Goal: Task Accomplishment & Management: Manage account settings

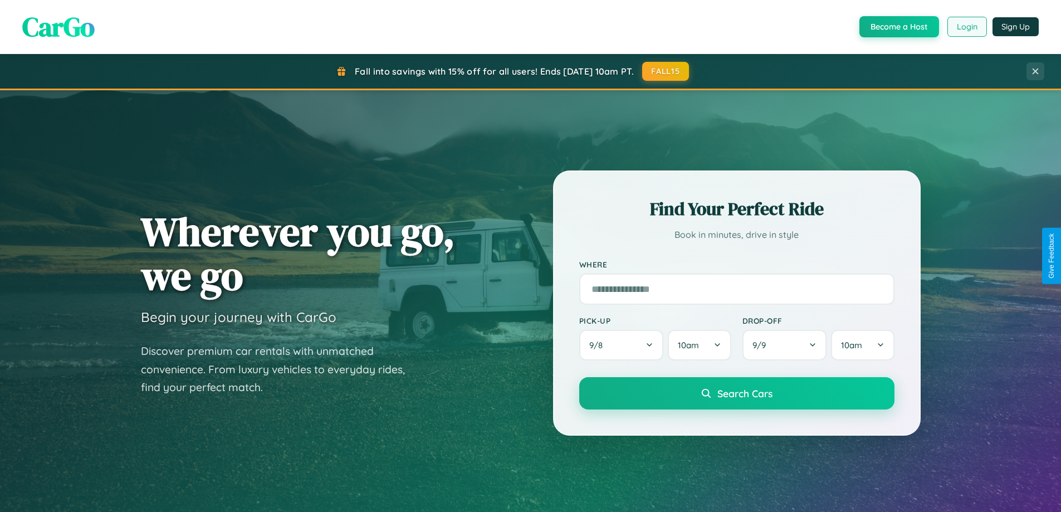
click at [967, 27] on button "Login" at bounding box center [968, 27] width 40 height 20
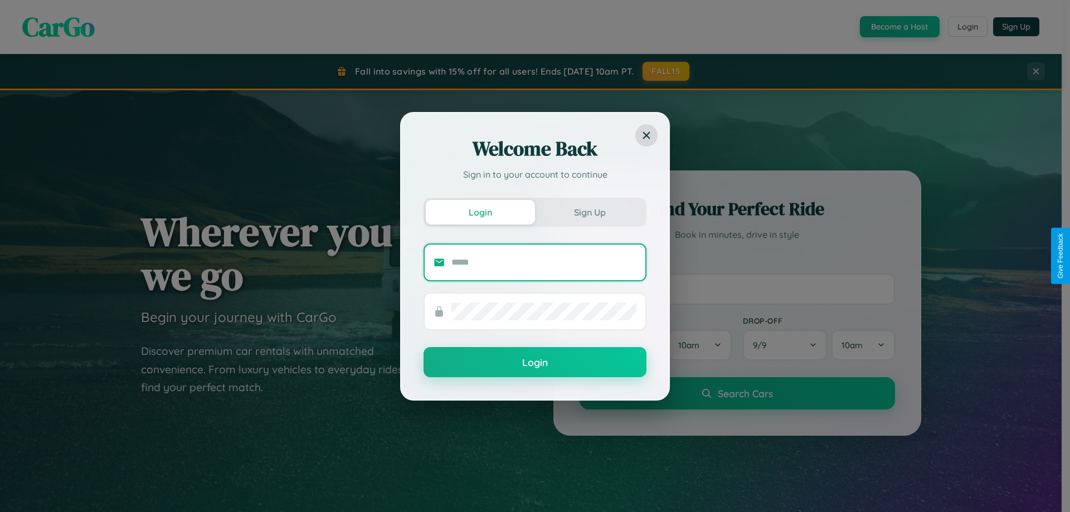
click at [544, 262] on input "text" at bounding box center [543, 262] width 185 height 18
type input "**********"
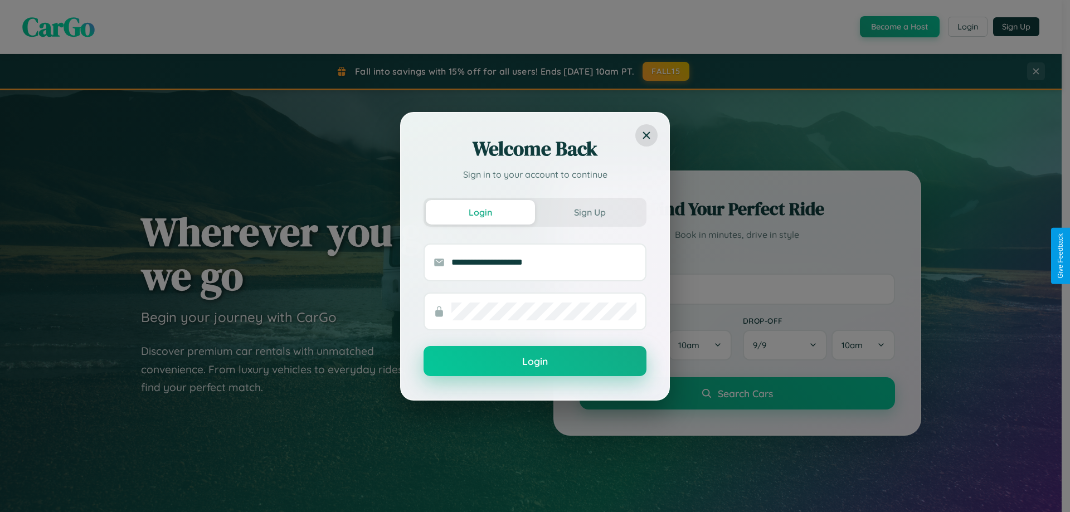
click at [535, 361] on button "Login" at bounding box center [534, 361] width 223 height 30
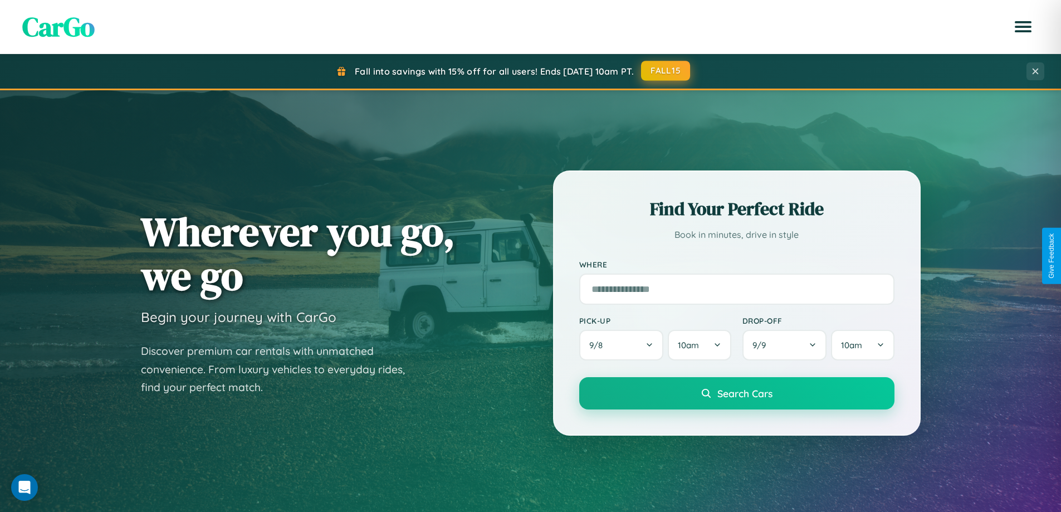
click at [666, 71] on button "FALL15" at bounding box center [665, 71] width 49 height 20
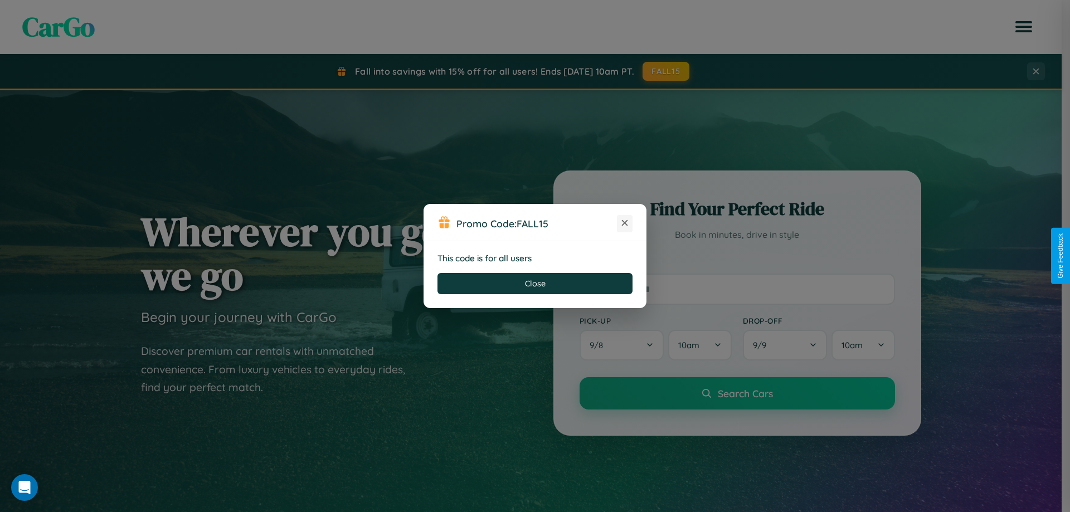
click at [624, 223] on icon at bounding box center [624, 222] width 11 height 11
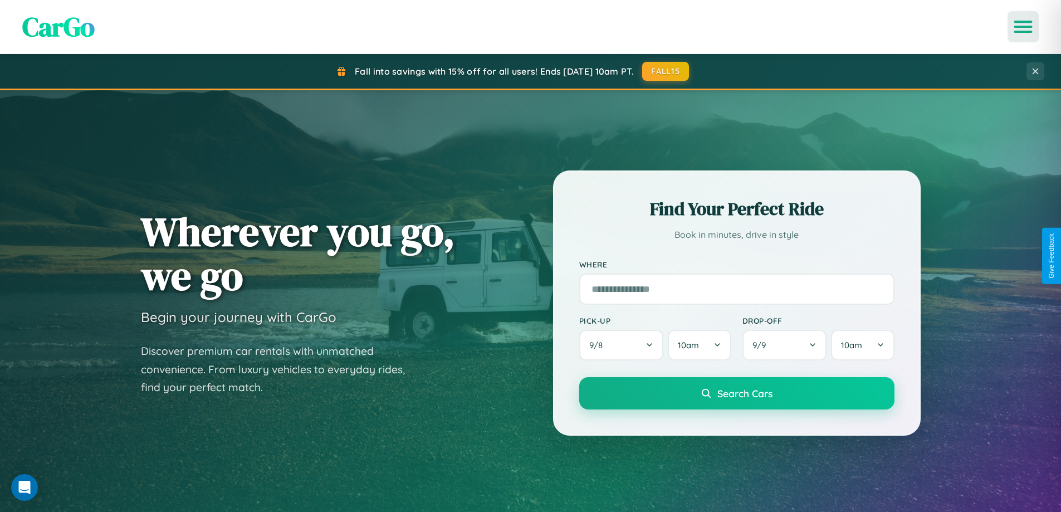
click at [1023, 27] on icon "Open menu" at bounding box center [1024, 27] width 16 height 10
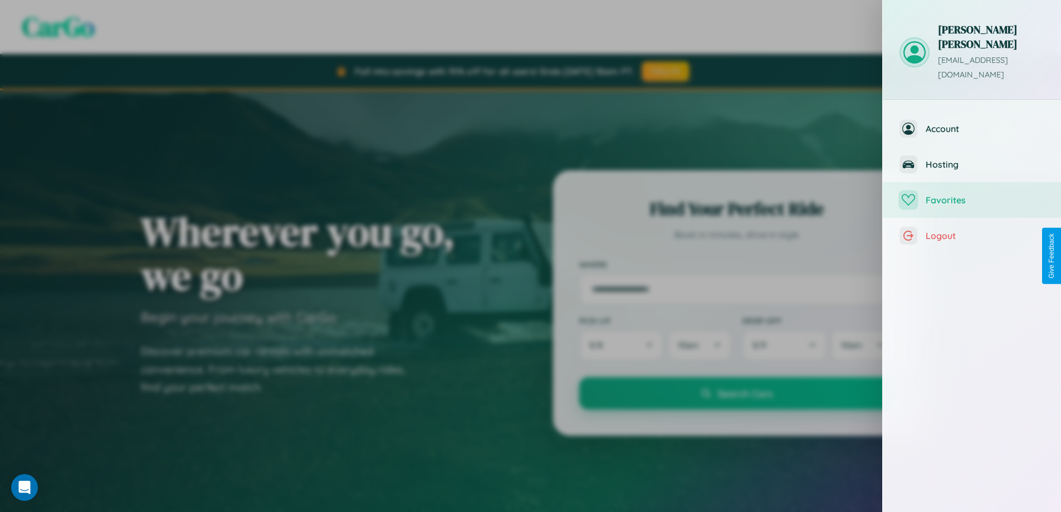
click at [972, 194] on span "Favorites" at bounding box center [985, 199] width 119 height 11
